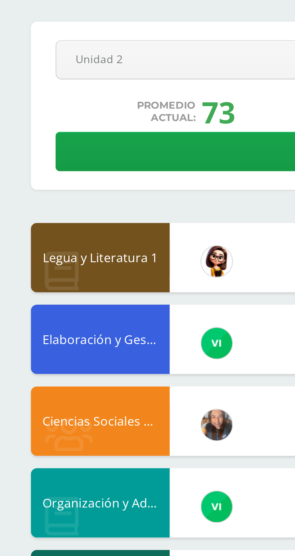
click at [2, 45] on div "Pendiente Unidad 2 Unidad 1 Unidad 2 Unidad 3 Unidad 4 Promedio actual: 73 Desc…" at bounding box center [147, 285] width 295 height 534
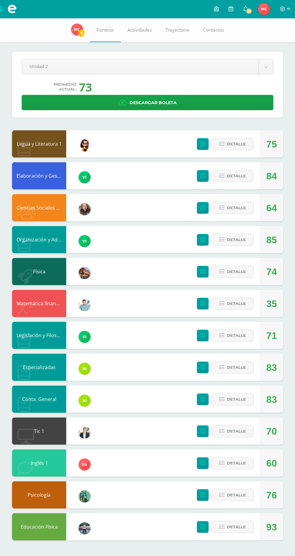
click at [6, 15] on span at bounding box center [12, 9] width 24 height 18
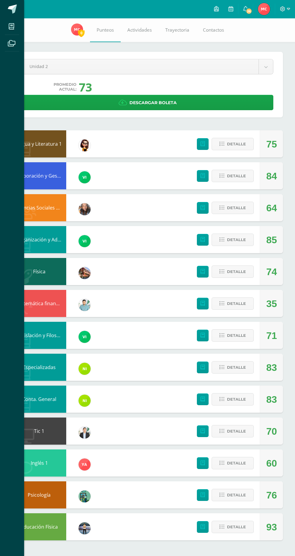
click at [8, 7] on span at bounding box center [12, 9] width 9 height 9
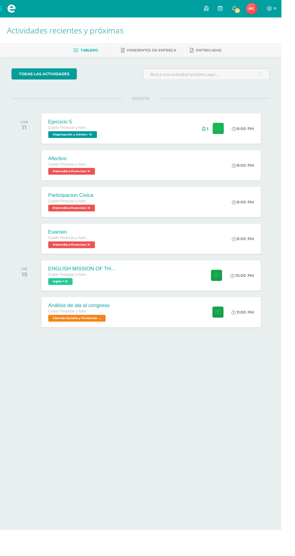
click at [229, 134] on icon at bounding box center [229, 134] width 6 height 5
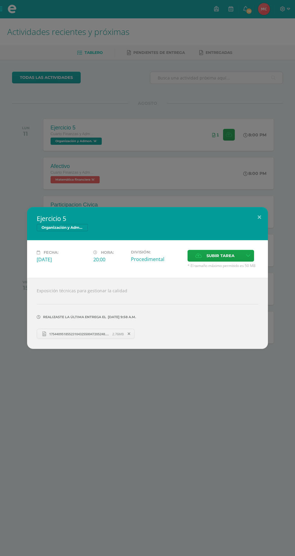
click at [219, 257] on span "Subir tarea" at bounding box center [220, 255] width 28 height 11
click at [0, 0] on input "Subir tarea" at bounding box center [0, 0] width 0 height 0
